Goal: Task Accomplishment & Management: Use online tool/utility

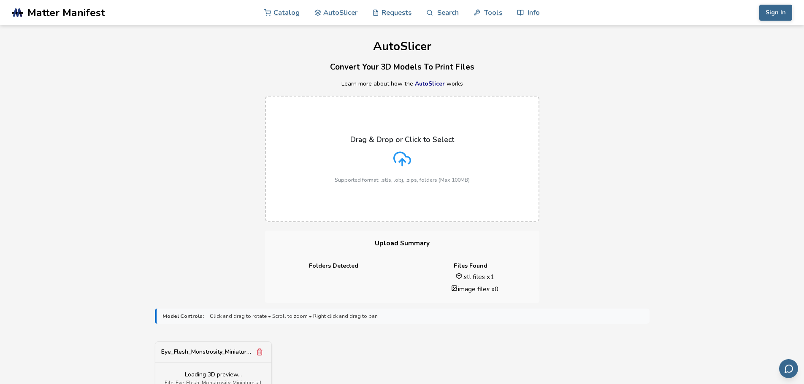
click at [616, 159] on div "Drag & Drop or Click to Select Supported format: .stls, .obj, .zips, folders (M…" at bounding box center [402, 158] width 804 height 143
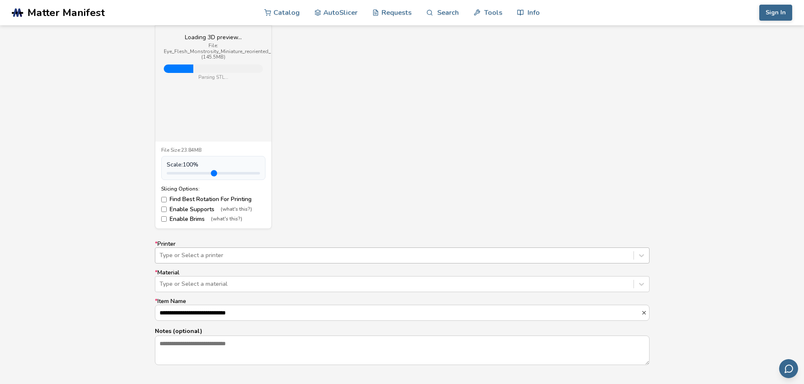
scroll to position [350, 0]
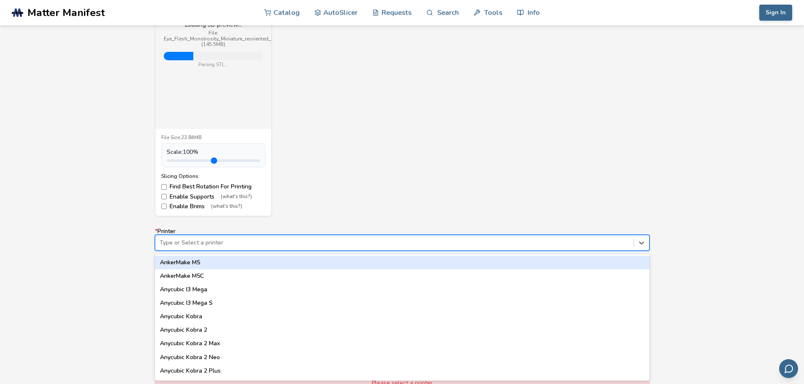
click at [268, 251] on div "64 results available. Use Up and Down to choose options, press Enter to select …" at bounding box center [402, 243] width 495 height 16
click at [246, 239] on div at bounding box center [395, 243] width 470 height 8
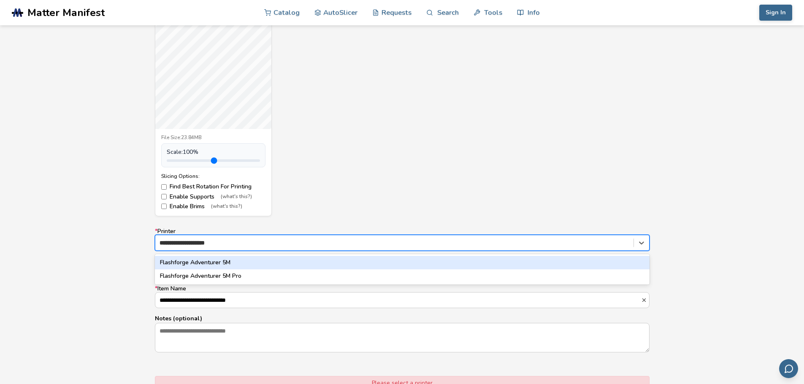
type input "**********"
click at [240, 261] on div "Flashforge Adventurer 5M" at bounding box center [402, 263] width 495 height 14
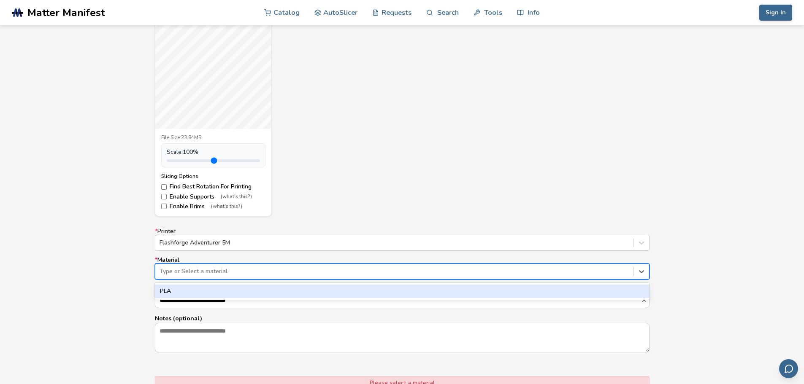
click at [238, 264] on div "Type or Select a material" at bounding box center [402, 272] width 495 height 16
click at [197, 289] on div "PLA" at bounding box center [402, 292] width 495 height 14
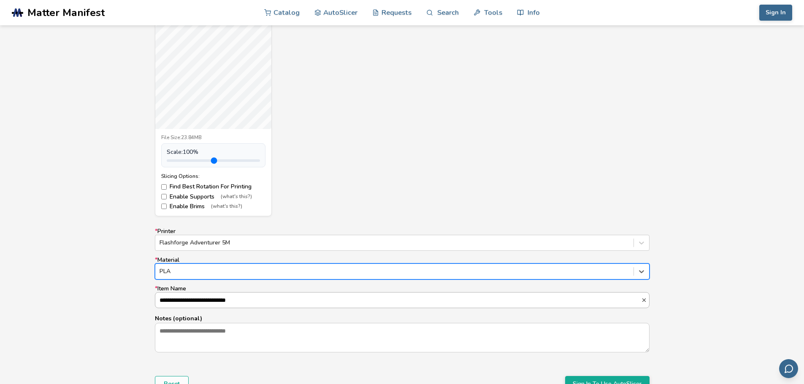
click at [176, 302] on input "**********" at bounding box center [398, 300] width 486 height 15
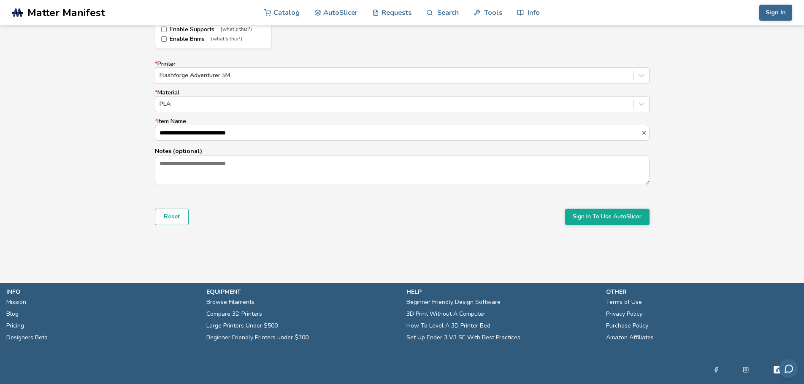
scroll to position [519, 0]
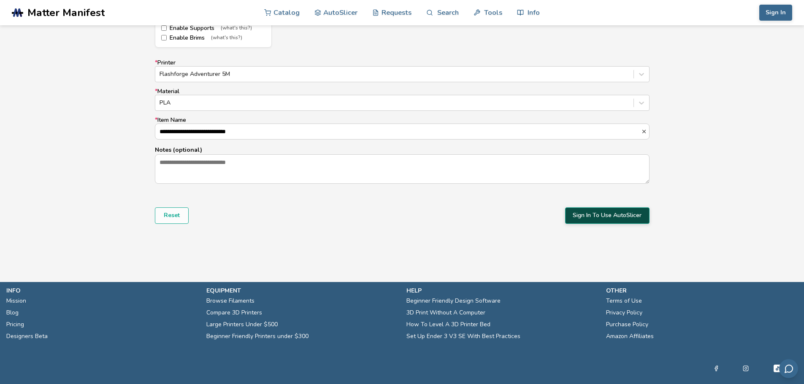
click at [601, 212] on button "Sign In To Use AutoSlicer" at bounding box center [607, 216] width 84 height 16
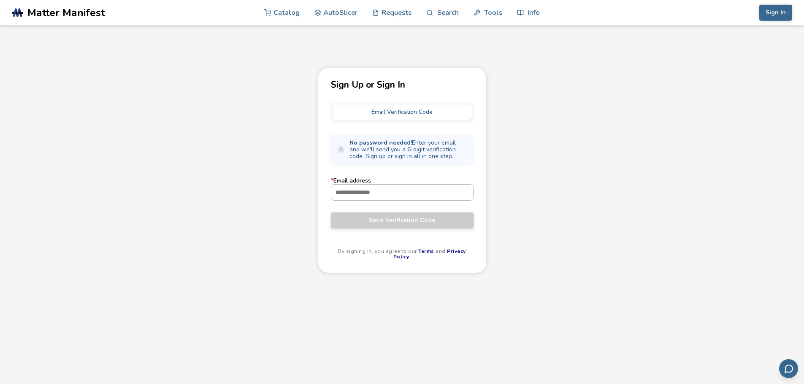
click at [353, 189] on input "* Email address" at bounding box center [402, 192] width 142 height 15
type input "**********"
click at [428, 222] on span "Send Verification Code" at bounding box center [402, 220] width 130 height 7
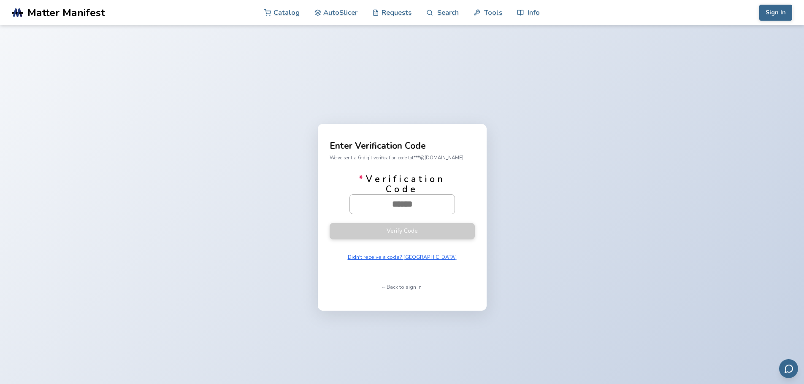
click at [431, 198] on input "* Verification Code" at bounding box center [402, 204] width 105 height 19
paste input "******"
type input "******"
click at [432, 229] on button "Verify Code" at bounding box center [402, 231] width 145 height 16
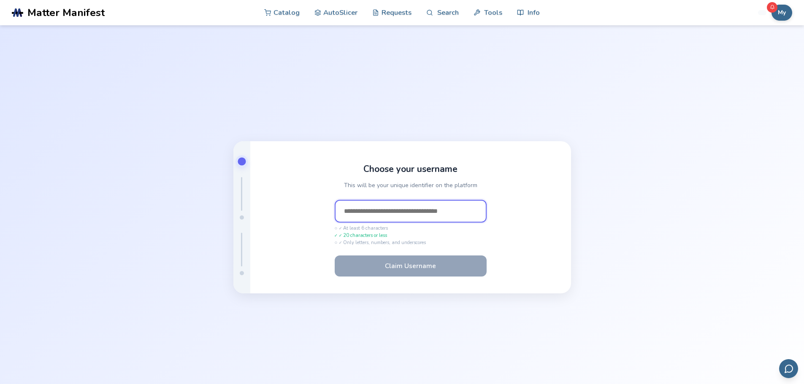
click at [353, 209] on input "text" at bounding box center [411, 211] width 152 height 23
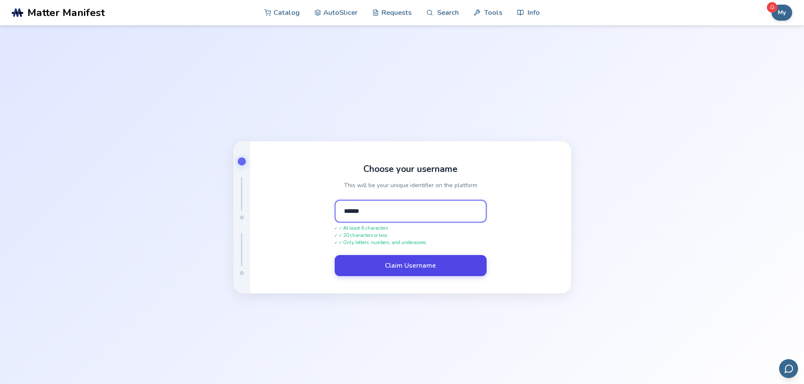
type input "******"
click at [402, 263] on button "Claim Username" at bounding box center [411, 265] width 152 height 21
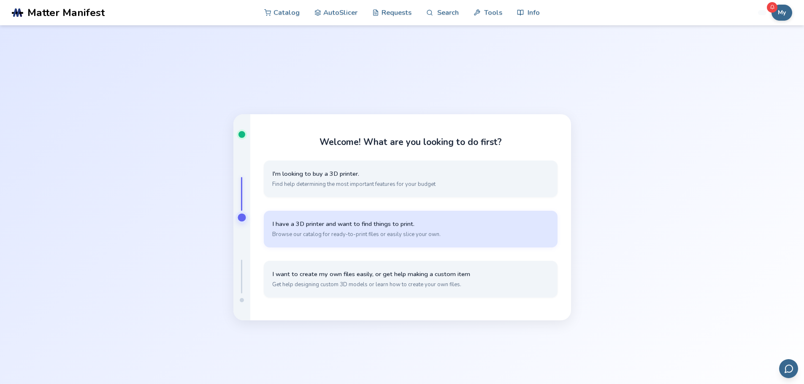
click at [338, 226] on span "I have a 3D printer and want to find things to print." at bounding box center [410, 224] width 277 height 8
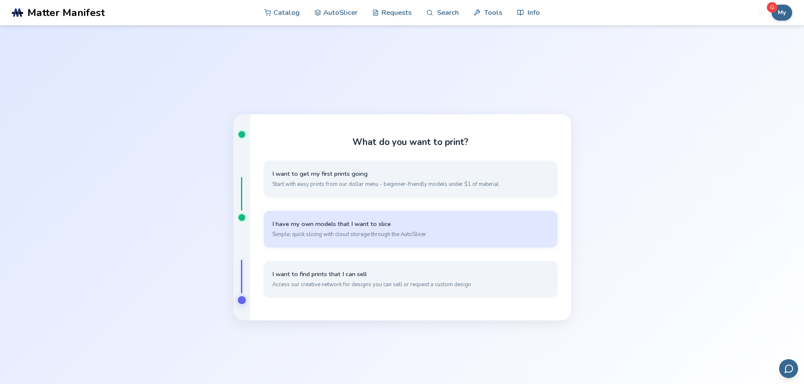
click at [380, 223] on span "I have my own models that I want to slice" at bounding box center [410, 224] width 277 height 8
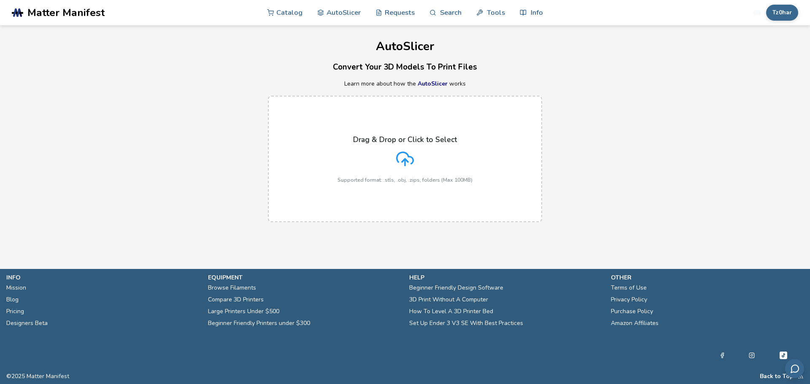
click at [398, 163] on icon at bounding box center [405, 159] width 18 height 18
click at [0, 0] on input "Drag & Drop or Click to Select Supported format: .stls, .obj, .zips, folders (M…" at bounding box center [0, 0] width 0 height 0
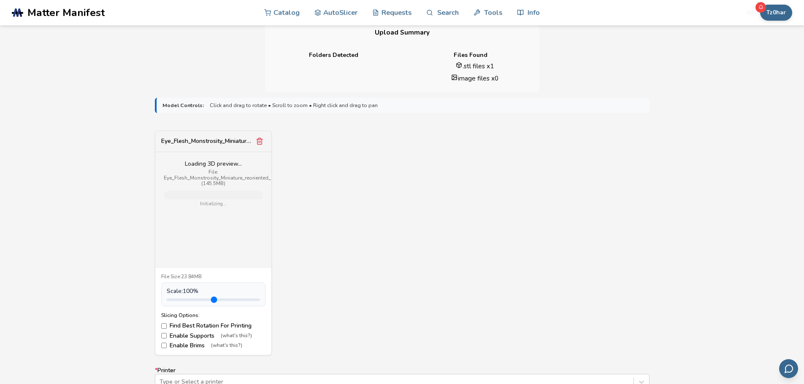
scroll to position [380, 0]
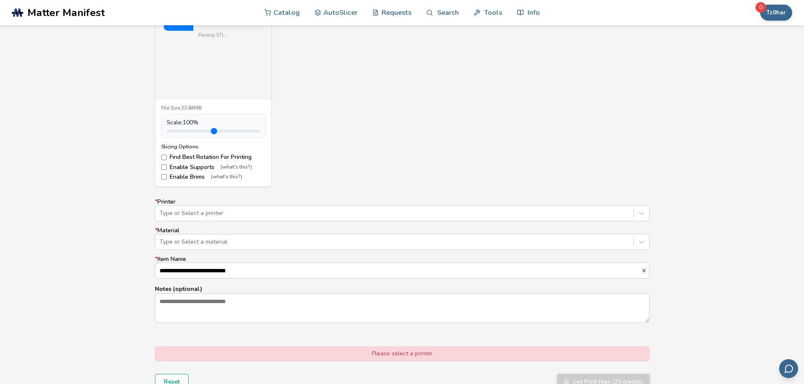
click at [170, 168] on label "Enable Supports (what's this?)" at bounding box center [213, 167] width 104 height 7
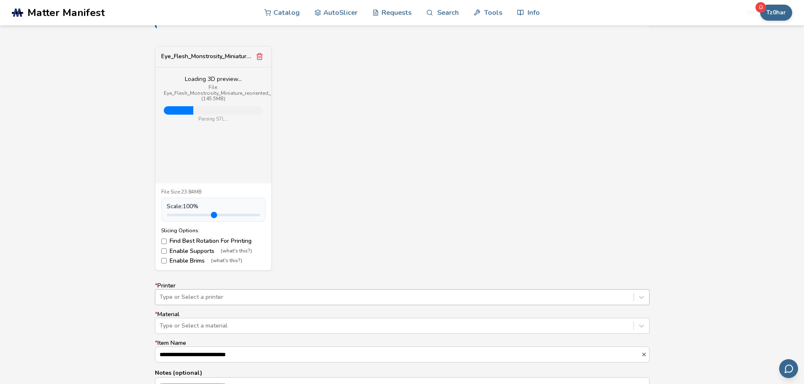
scroll to position [295, 0]
click at [203, 306] on div "**********" at bounding box center [402, 345] width 495 height 125
click at [205, 300] on div "Type or Select a printer" at bounding box center [402, 298] width 495 height 16
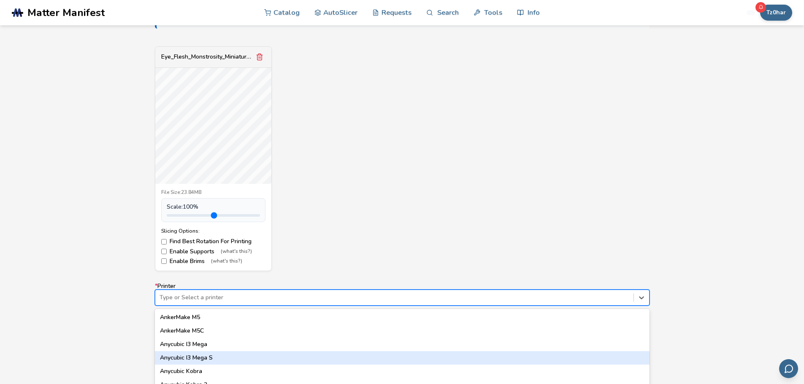
scroll to position [350, 0]
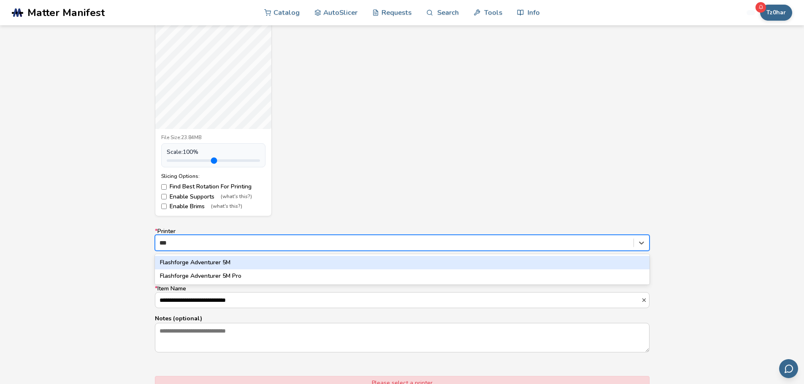
type input "****"
click at [206, 264] on div "Flashforge Adventurer 5M" at bounding box center [402, 263] width 495 height 14
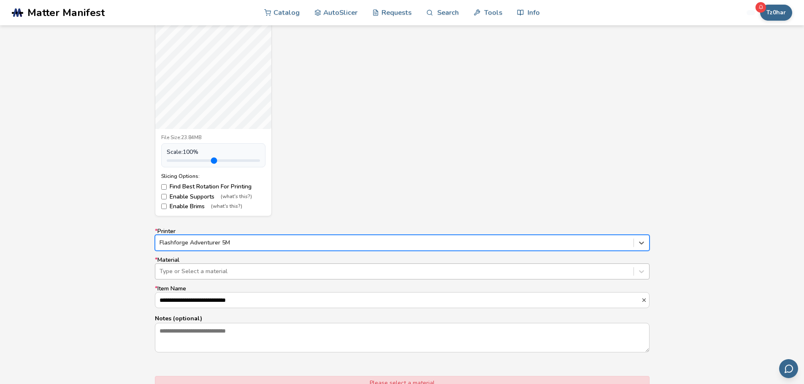
click at [200, 270] on div at bounding box center [395, 272] width 470 height 8
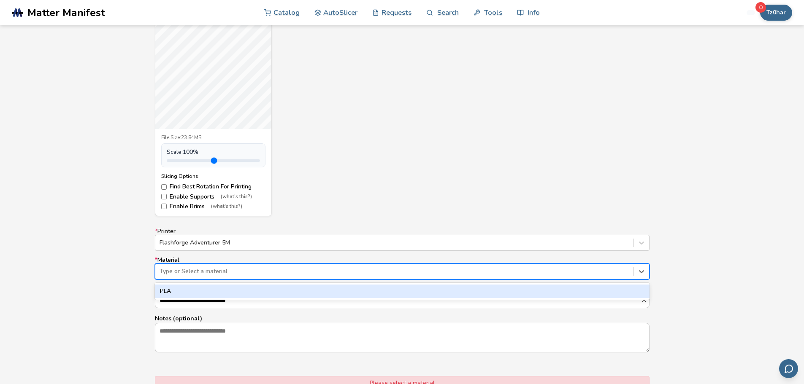
click at [196, 289] on div "PLA" at bounding box center [402, 292] width 495 height 14
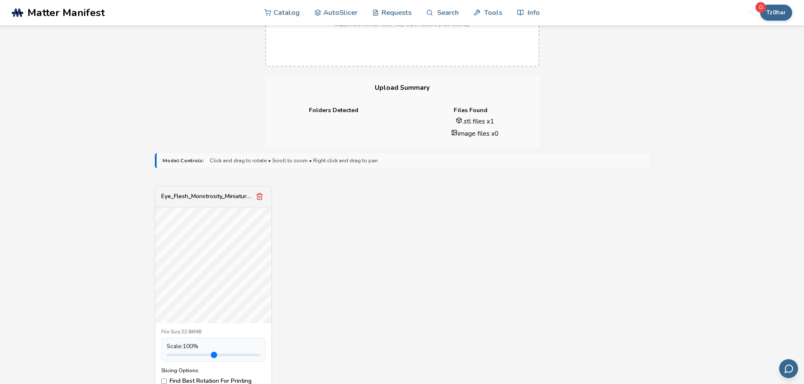
scroll to position [0, 0]
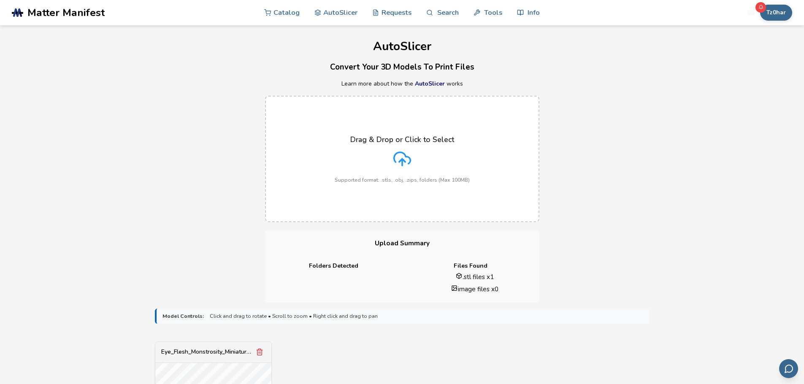
drag, startPoint x: 625, startPoint y: 140, endPoint x: 628, endPoint y: 74, distance: 65.9
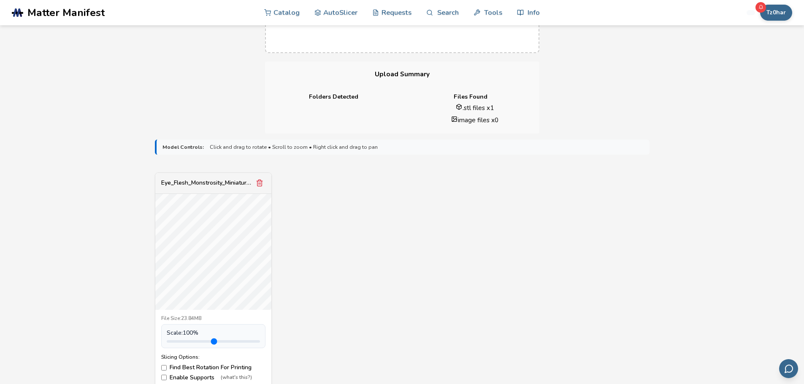
scroll to position [532, 0]
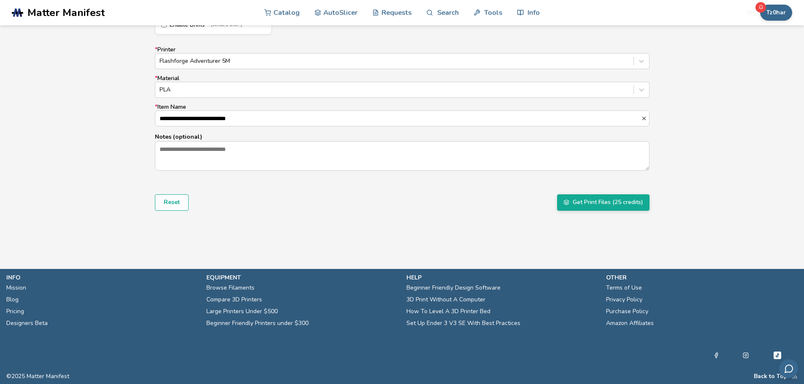
drag, startPoint x: 602, startPoint y: 192, endPoint x: 602, endPoint y: 308, distance: 116.1
click at [775, 11] on button "Tz0har" at bounding box center [776, 13] width 32 height 16
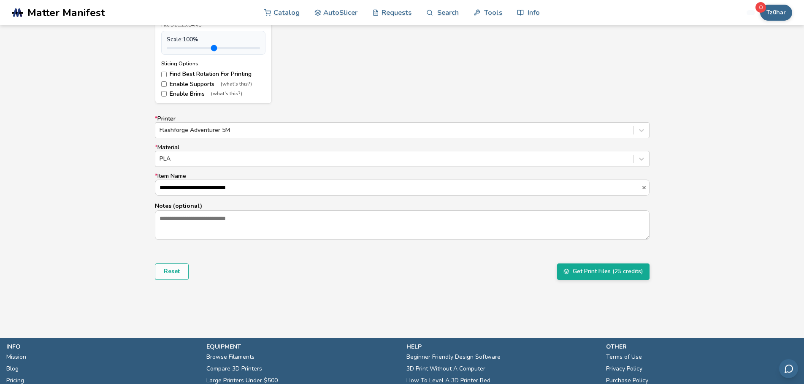
scroll to position [242, 0]
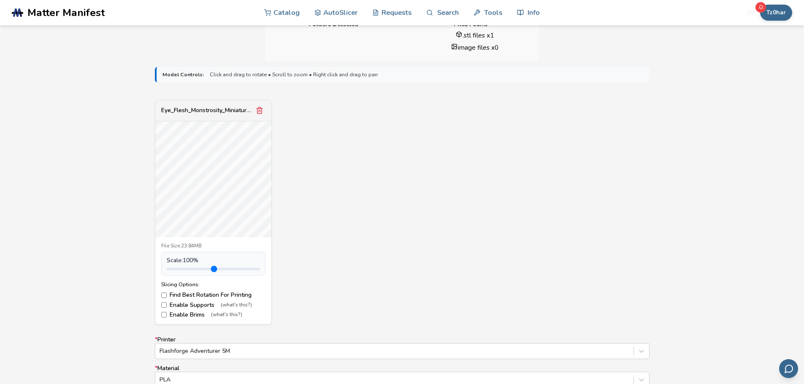
drag, startPoint x: 400, startPoint y: 239, endPoint x: 371, endPoint y: 170, distance: 75.1
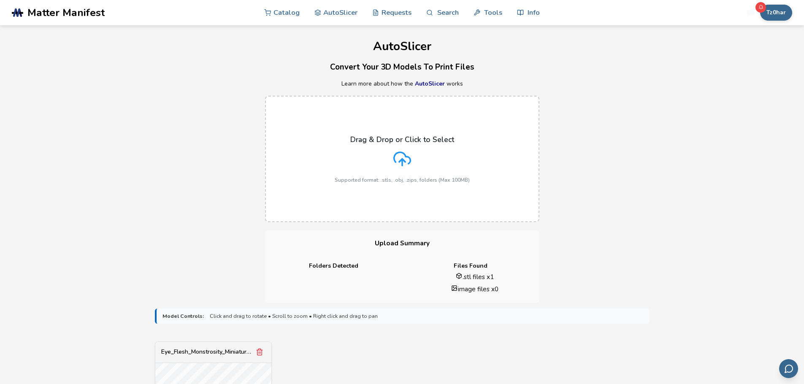
click at [426, 86] on link "AutoSlicer" at bounding box center [430, 84] width 30 height 8
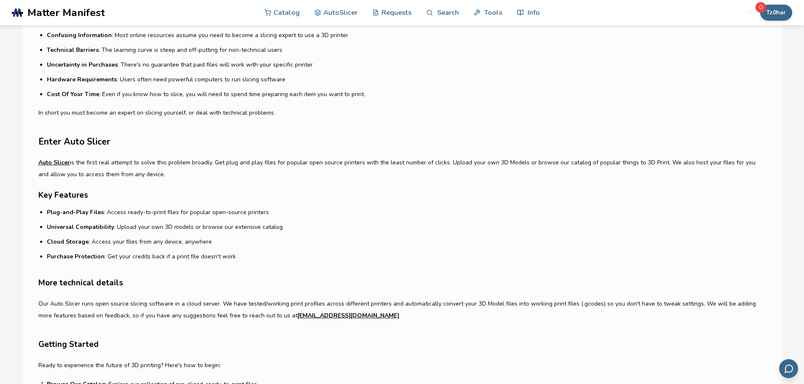
scroll to position [338, 0]
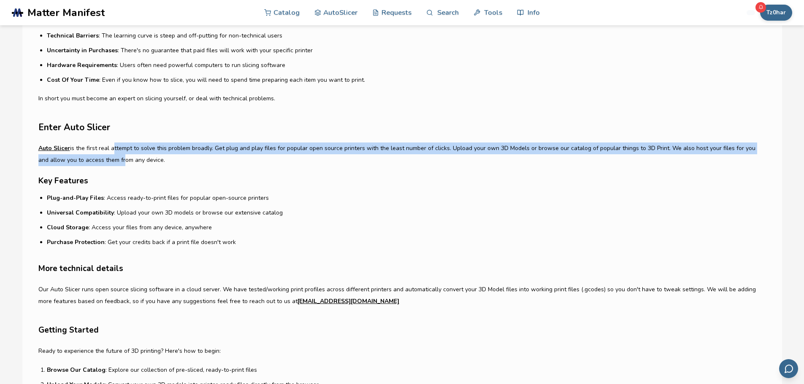
drag, startPoint x: 109, startPoint y: 147, endPoint x: 108, endPoint y: 154, distance: 7.3
click at [108, 154] on p "Auto Slicer is the first real attempt to solve this problem broadly. Get plug a…" at bounding box center [402, 155] width 728 height 24
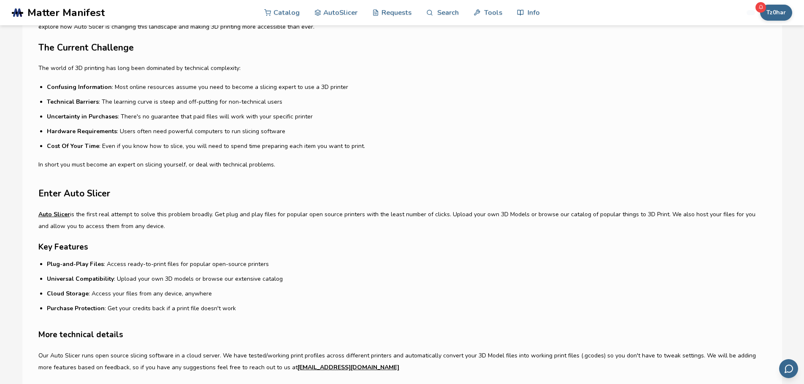
drag, startPoint x: 110, startPoint y: 163, endPoint x: 108, endPoint y: 146, distance: 17.0
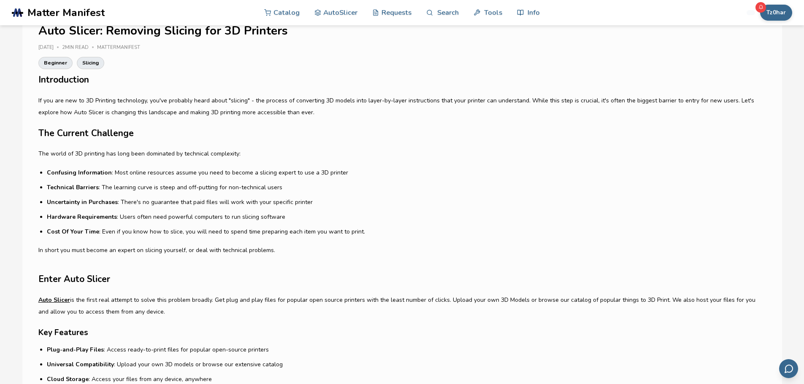
scroll to position [185, 0]
click at [122, 107] on p "If you are new to 3D Printing technology, you've probably heard about "slicing"…" at bounding box center [402, 108] width 728 height 24
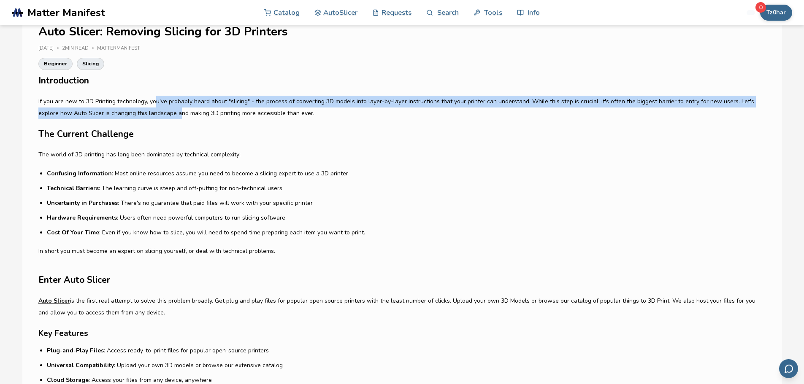
drag, startPoint x: 155, startPoint y: 101, endPoint x: 155, endPoint y: 113, distance: 12.2
click at [155, 113] on p "If you are new to 3D Printing technology, you've probably heard about "slicing"…" at bounding box center [402, 108] width 728 height 24
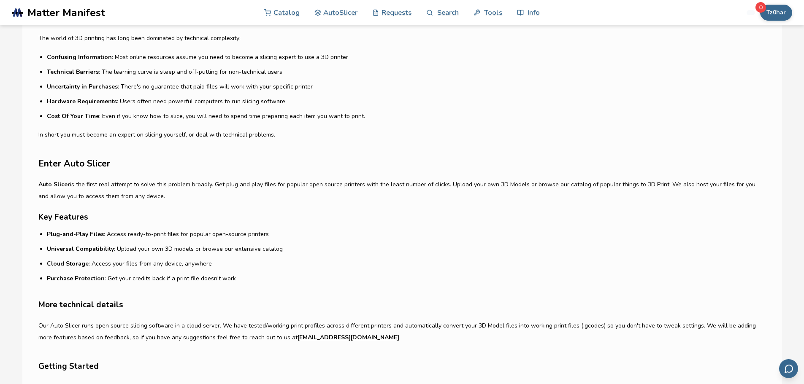
drag, startPoint x: 69, startPoint y: 122, endPoint x: 70, endPoint y: 128, distance: 6.0
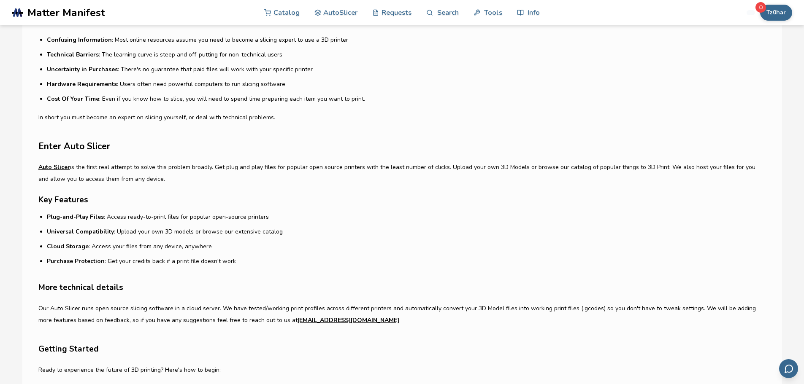
scroll to position [346, 0]
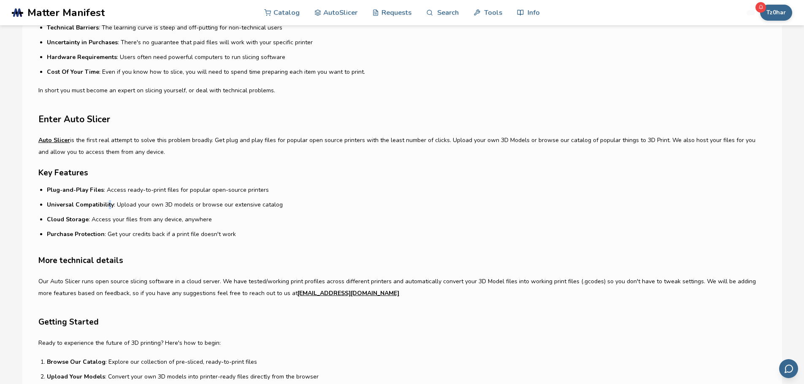
drag, startPoint x: 105, startPoint y: 198, endPoint x: 107, endPoint y: 208, distance: 10.8
click at [107, 208] on ul "Plug-and-Play Files : Access ready-to-print files for popular open-source print…" at bounding box center [406, 212] width 719 height 53
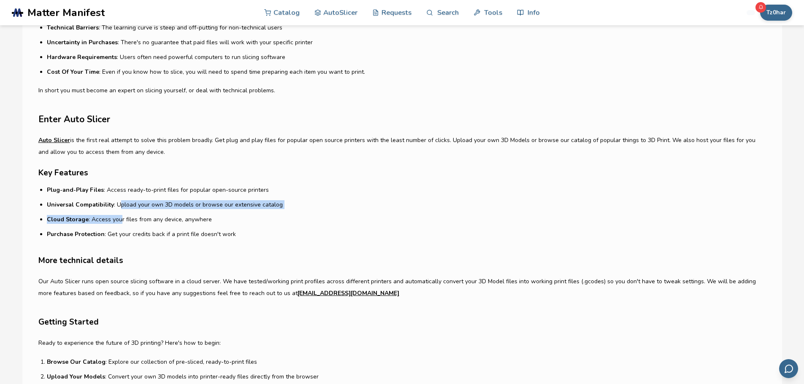
drag, startPoint x: 118, startPoint y: 207, endPoint x: 119, endPoint y: 220, distance: 12.7
click at [119, 220] on ul "Plug-and-Play Files : Access ready-to-print files for popular open-source print…" at bounding box center [406, 212] width 719 height 53
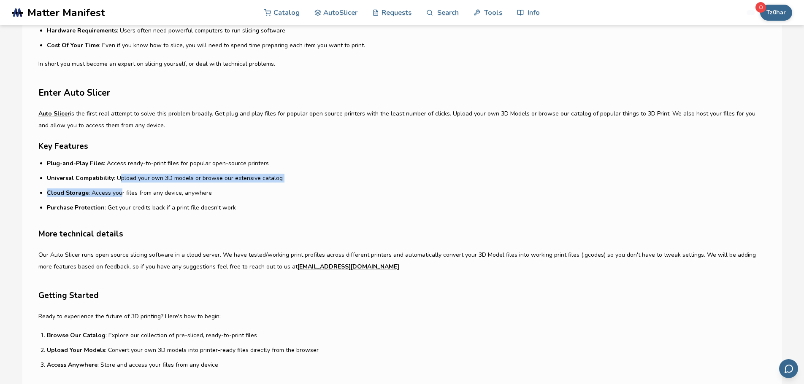
drag, startPoint x: 119, startPoint y: 220, endPoint x: 116, endPoint y: 241, distance: 21.3
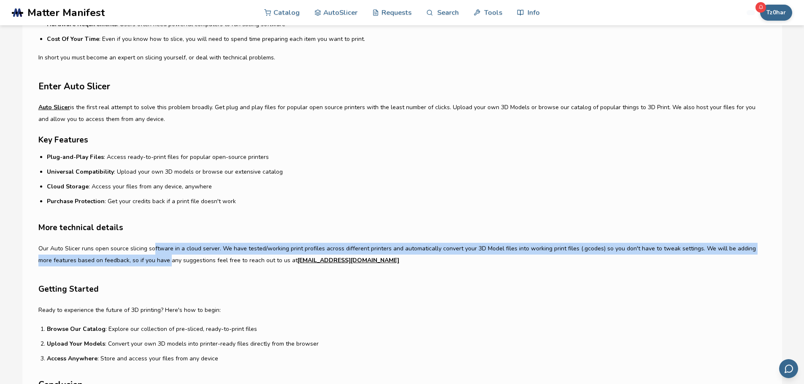
click at [151, 256] on p "Our Auto Slicer runs open source slicing software in a cloud server. We have te…" at bounding box center [402, 255] width 728 height 24
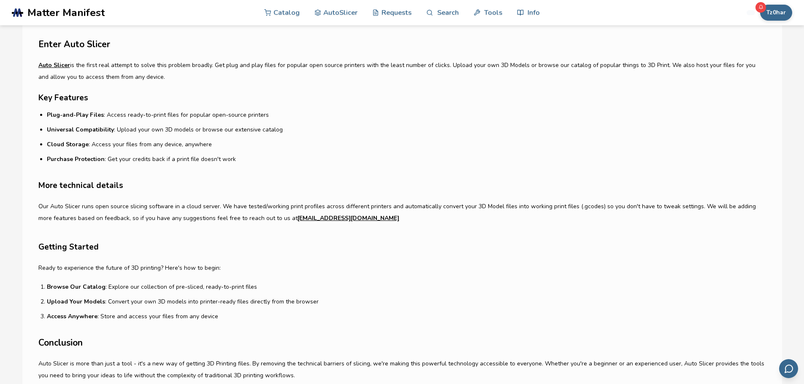
click at [152, 252] on h3 "Getting Started" at bounding box center [402, 247] width 728 height 13
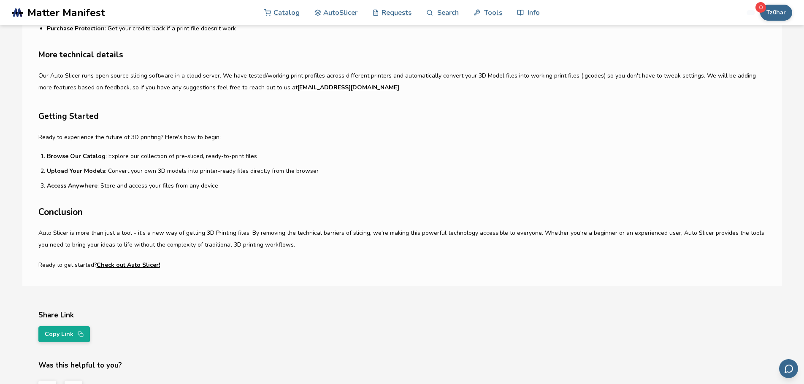
drag, startPoint x: 152, startPoint y: 254, endPoint x: 155, endPoint y: 311, distance: 57.1
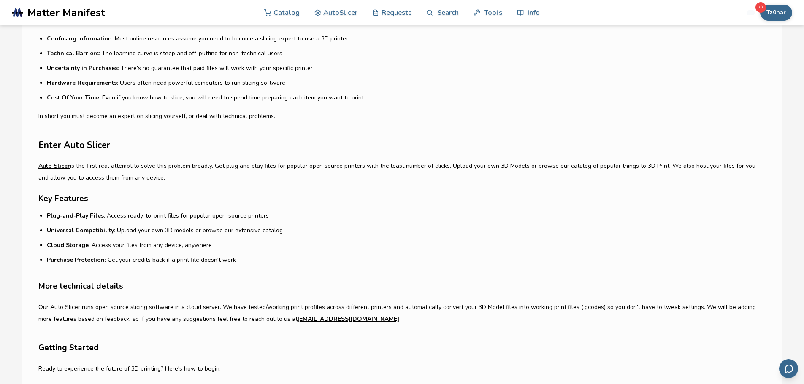
scroll to position [0, 0]
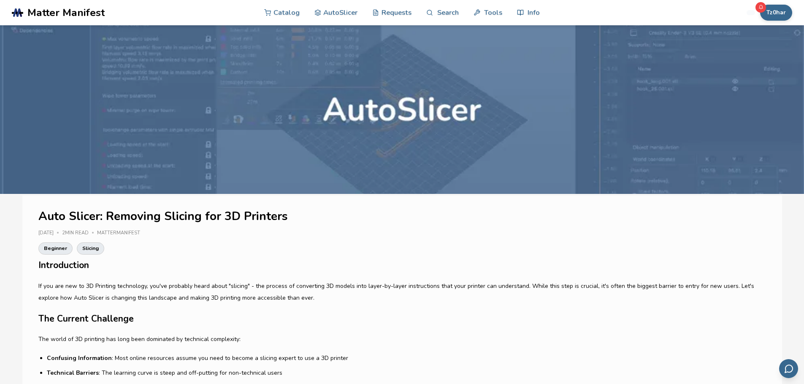
drag, startPoint x: 216, startPoint y: 135, endPoint x: 387, endPoint y: -25, distance: 234.1
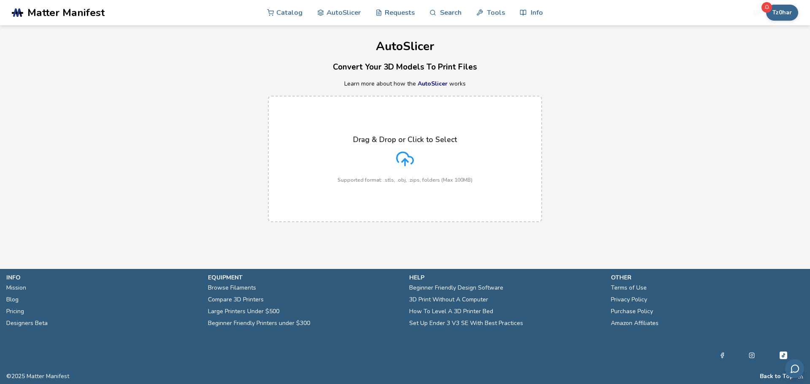
click at [367, 152] on div "Drag & Drop or Click to Select Supported format: .stls, .obj, .zips, folders (M…" at bounding box center [405, 159] width 135 height 48
click at [0, 0] on input "Drag & Drop or Click to Select Supported format: .stls, .obj, .zips, folders (M…" at bounding box center [0, 0] width 0 height 0
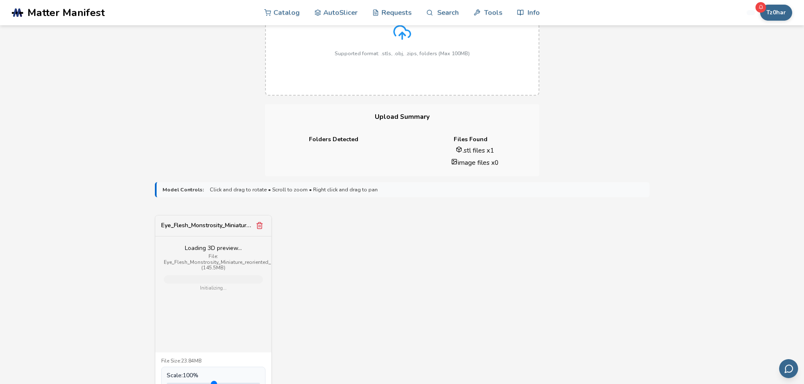
scroll to position [211, 0]
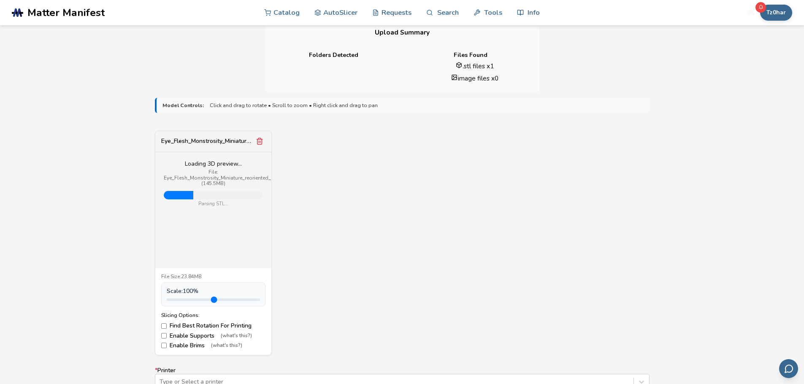
drag, startPoint x: 211, startPoint y: 249, endPoint x: 195, endPoint y: 243, distance: 17.9
click at [192, 245] on div "Loading 3D preview... File: Eye_Flesh_Monstrosity_Miniature_reoriented_17583953…" at bounding box center [213, 210] width 116 height 116
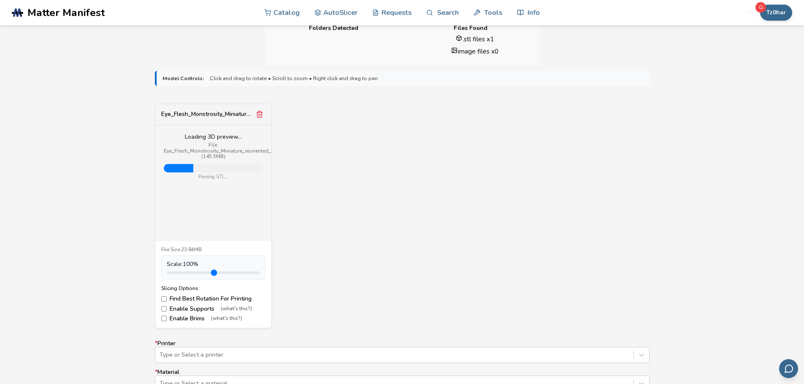
scroll to position [253, 0]
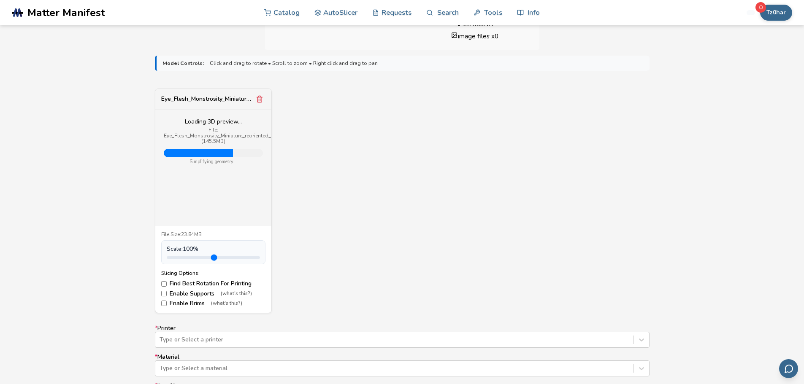
type input "***"
click at [193, 259] on input "range" at bounding box center [213, 258] width 93 height 3
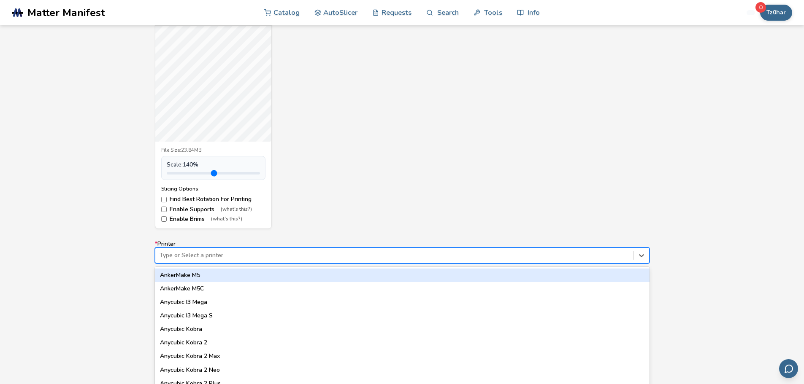
scroll to position [350, 0]
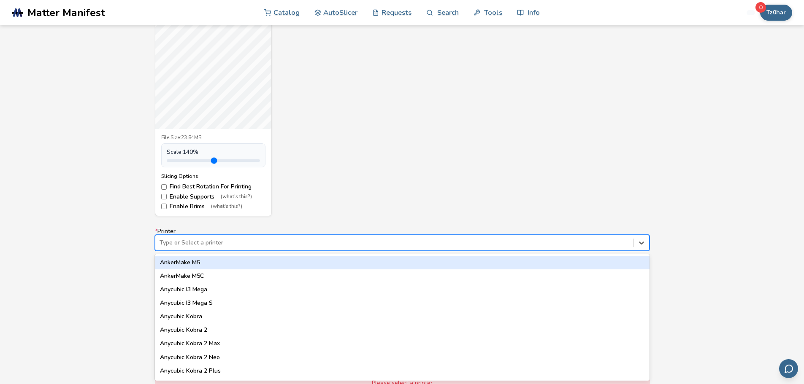
click at [191, 251] on div "64 results available. Use Up and Down to choose options, press Enter to select …" at bounding box center [402, 243] width 495 height 16
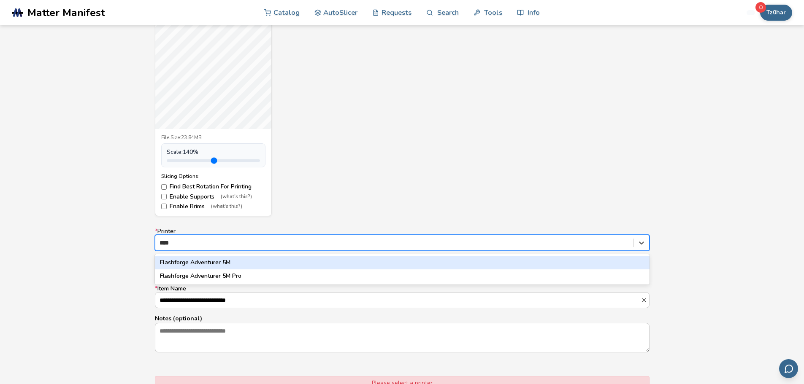
type input "*****"
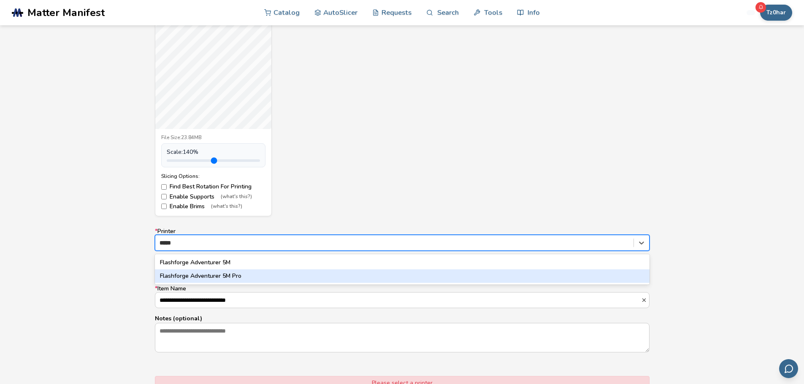
click at [270, 277] on div "Flashforge Adventurer 5M Pro" at bounding box center [402, 277] width 495 height 14
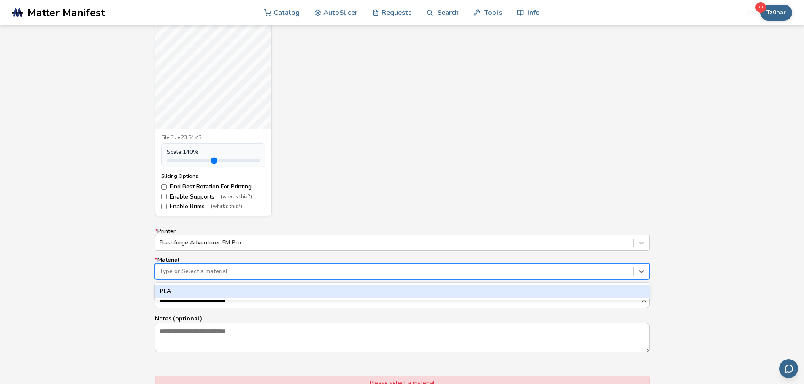
click at [233, 273] on div at bounding box center [395, 272] width 470 height 8
click at [211, 291] on div "PLA" at bounding box center [402, 292] width 495 height 14
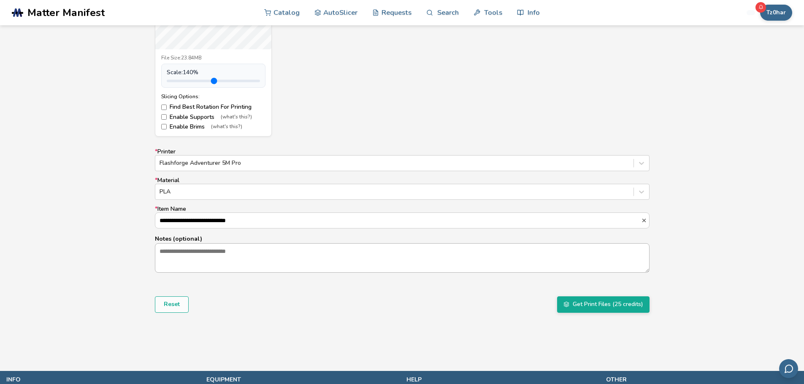
scroll to position [435, 0]
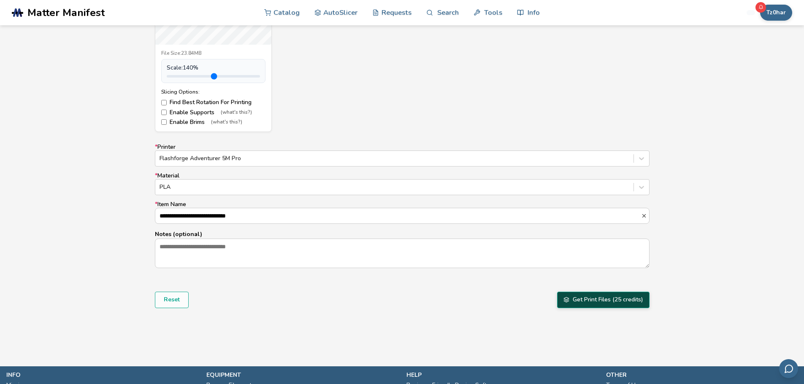
click at [582, 301] on button "Get Print Files (25 credits)" at bounding box center [603, 300] width 92 height 16
drag, startPoint x: 190, startPoint y: 75, endPoint x: 186, endPoint y: 76, distance: 4.5
type input "*"
click at [186, 76] on input "range" at bounding box center [213, 76] width 93 height 3
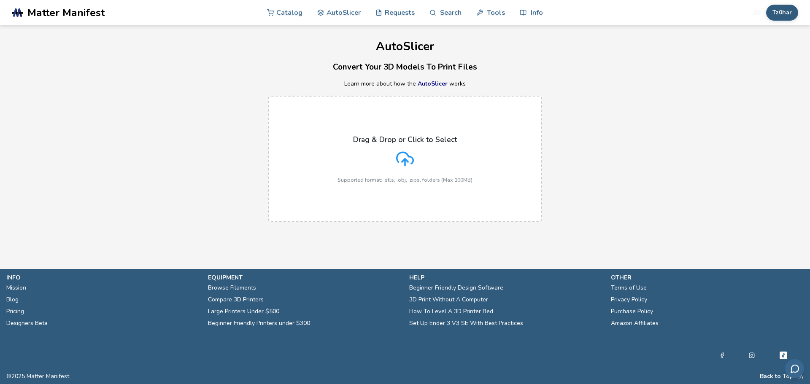
click at [776, 14] on button "Tz0har" at bounding box center [782, 13] width 32 height 16
click at [758, 62] on button "My Items" at bounding box center [766, 66] width 59 height 17
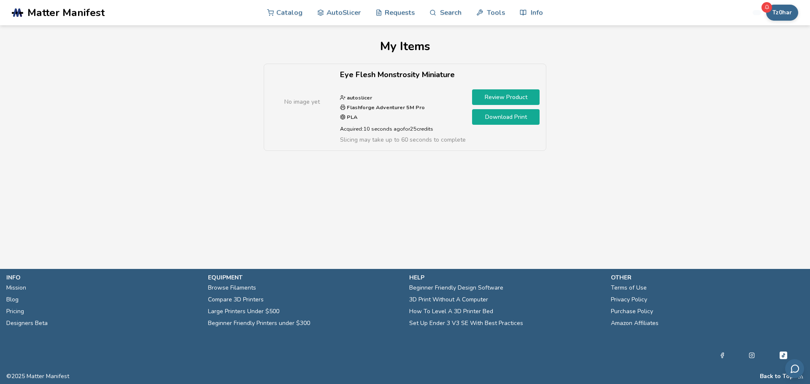
click at [490, 95] on link "Review Product" at bounding box center [506, 97] width 68 height 16
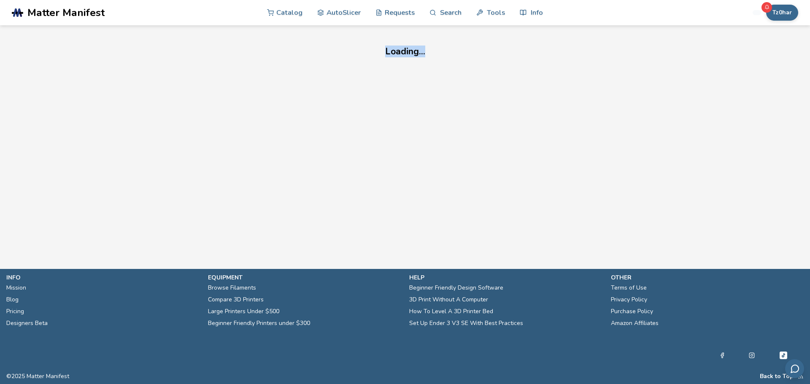
drag, startPoint x: 385, startPoint y: 50, endPoint x: 433, endPoint y: 48, distance: 48.1
click at [433, 48] on h1 "Loading..." at bounding box center [404, 51] width 171 height 10
click at [552, 76] on section "Loading..." at bounding box center [405, 51] width 760 height 52
